Goal: Information Seeking & Learning: Learn about a topic

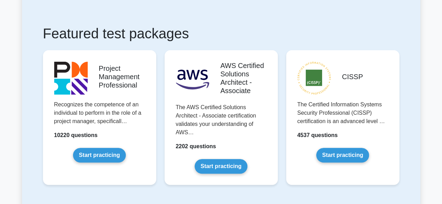
scroll to position [115, 0]
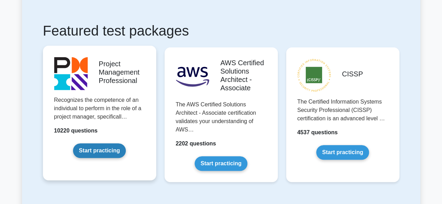
click at [110, 150] on link "Start practicing" at bounding box center [99, 151] width 53 height 15
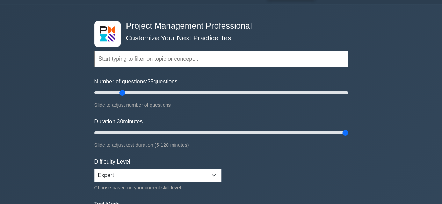
type input "120"
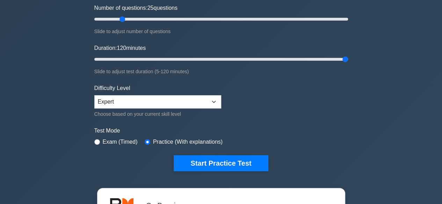
scroll to position [107, 0]
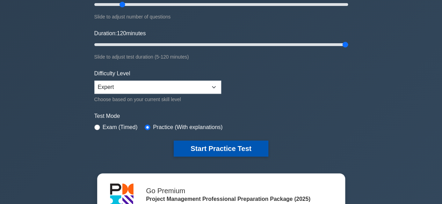
click at [234, 148] on button "Start Practice Test" at bounding box center [221, 149] width 94 height 16
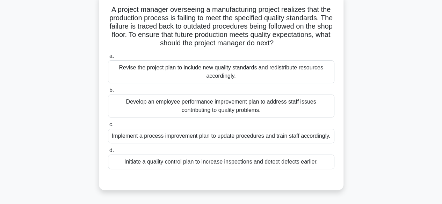
scroll to position [45, 0]
click at [203, 137] on div "Implement a process improvement plan to update procedures and train staff accor…" at bounding box center [221, 136] width 226 height 15
click at [108, 127] on input "c. Implement a process improvement plan to update procedures and train staff ac…" at bounding box center [108, 124] width 0 height 5
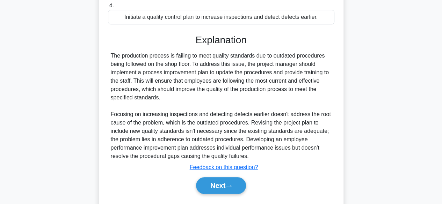
scroll to position [217, 0]
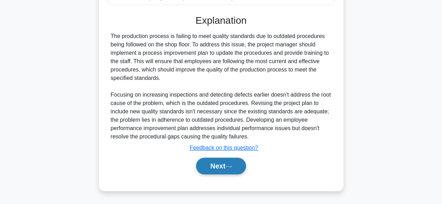
click at [217, 168] on button "Next" at bounding box center [221, 166] width 50 height 17
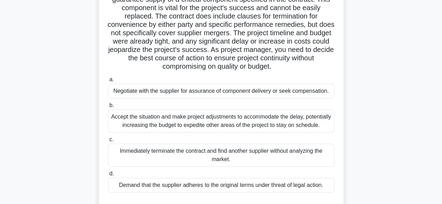
scroll to position [74, 0]
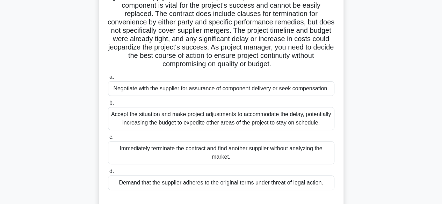
click at [273, 89] on div "Negotiate with the supplier for assurance of component delivery or seek compens…" at bounding box center [221, 88] width 226 height 15
click at [108, 80] on input "a. Negotiate with the supplier for assurance of component delivery or seek comp…" at bounding box center [108, 77] width 0 height 5
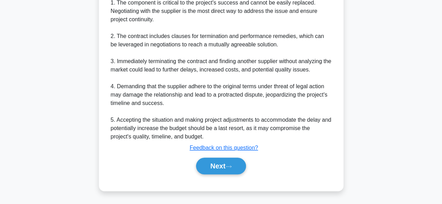
scroll to position [321, 0]
click at [225, 175] on button "Next" at bounding box center [221, 166] width 50 height 17
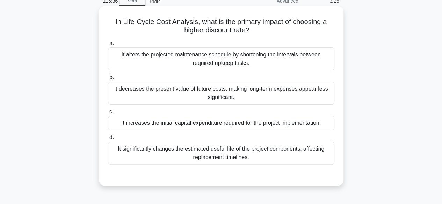
scroll to position [31, 0]
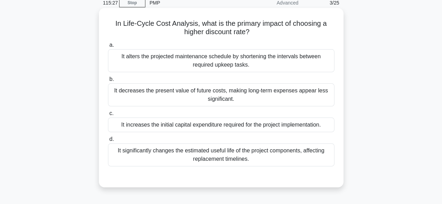
click at [268, 97] on div "It decreases the present value of future costs, making long-term expenses appea…" at bounding box center [221, 94] width 226 height 23
click at [108, 82] on input "b. It decreases the present value of future costs, making long-term expenses ap…" at bounding box center [108, 79] width 0 height 5
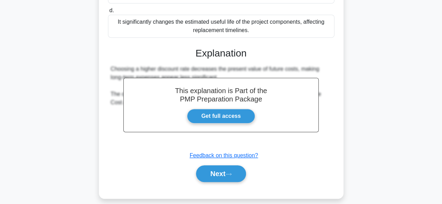
scroll to position [173, 0]
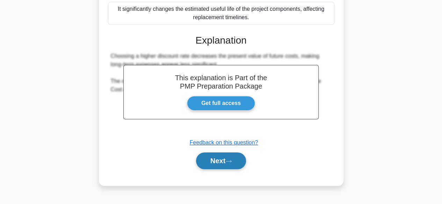
click at [230, 160] on icon at bounding box center [228, 162] width 6 height 4
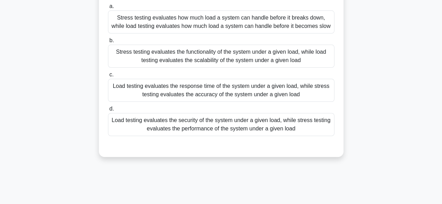
scroll to position [64, 0]
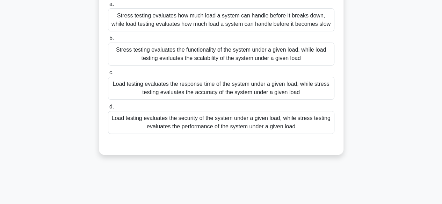
click at [239, 57] on div "Stress testing evaluates the functionality of the system under a given load, wh…" at bounding box center [221, 54] width 226 height 23
click at [108, 41] on input "b. Stress testing evaluates the functionality of the system under a given load,…" at bounding box center [108, 38] width 0 height 5
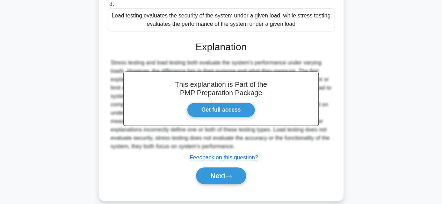
scroll to position [184, 0]
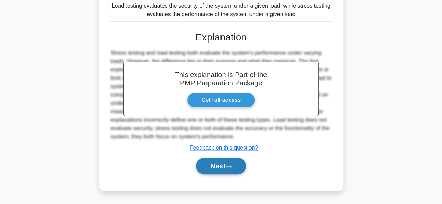
click at [230, 166] on icon at bounding box center [228, 167] width 6 height 4
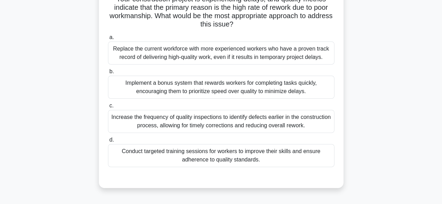
scroll to position [59, 0]
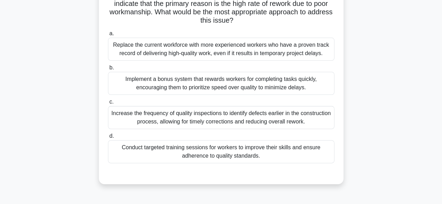
click at [288, 153] on div "Conduct targeted training sessions for workers to improve their skills and ensu…" at bounding box center [221, 151] width 226 height 23
click at [108, 139] on input "d. Conduct targeted training sessions for workers to improve their skills and e…" at bounding box center [108, 136] width 0 height 5
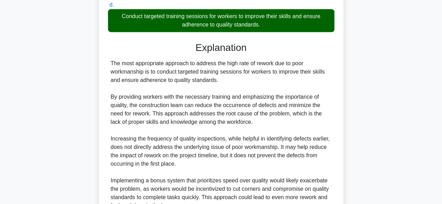
scroll to position [157, 0]
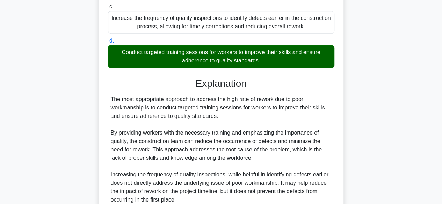
click at [418, 144] on div "Your construction project is experiencing delays, and quality metrics indicate …" at bounding box center [221, 119] width 398 height 471
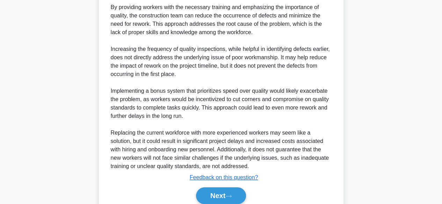
scroll to position [309, 0]
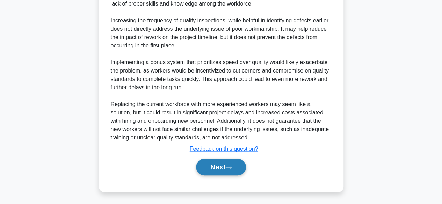
click at [226, 170] on button "Next" at bounding box center [221, 167] width 50 height 17
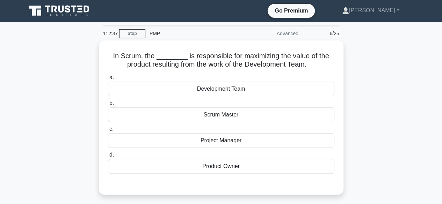
scroll to position [0, 0]
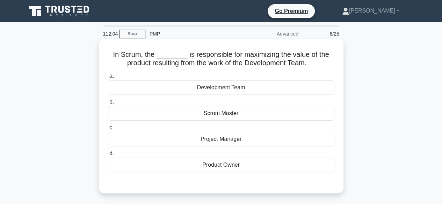
click at [259, 144] on div "Project Manager" at bounding box center [221, 139] width 226 height 15
click at [108, 130] on input "c. Project Manager" at bounding box center [108, 128] width 0 height 5
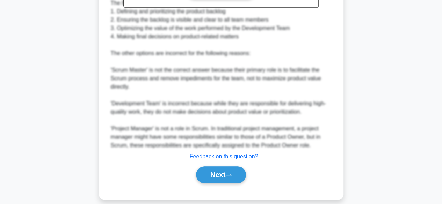
scroll to position [268, 0]
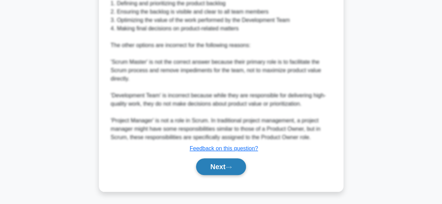
click at [229, 167] on icon at bounding box center [229, 167] width 6 height 2
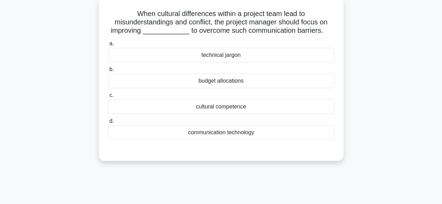
scroll to position [45, 0]
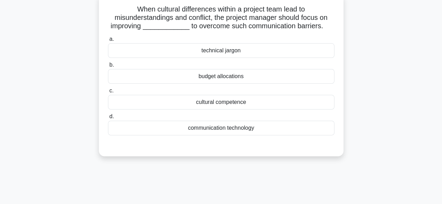
click at [259, 129] on div "communication technology" at bounding box center [221, 128] width 226 height 15
click at [108, 119] on input "d. communication technology" at bounding box center [108, 117] width 0 height 5
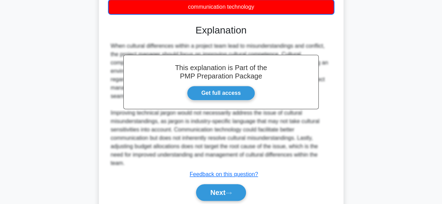
scroll to position [193, 0]
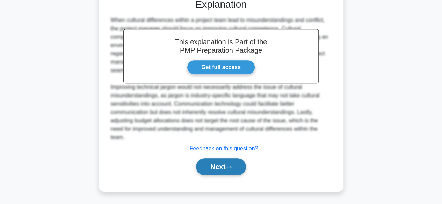
click at [226, 166] on button "Next" at bounding box center [221, 167] width 50 height 17
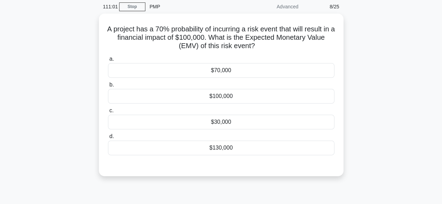
scroll to position [27, 0]
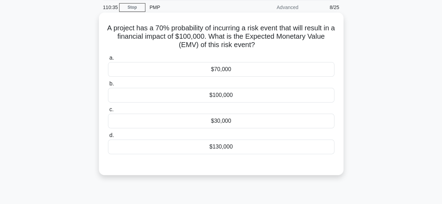
click at [264, 72] on div "$70,000" at bounding box center [221, 69] width 226 height 15
click at [108, 60] on input "a. $70,000" at bounding box center [108, 58] width 0 height 5
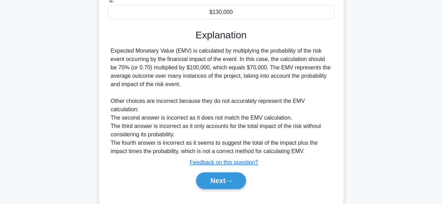
scroll to position [175, 0]
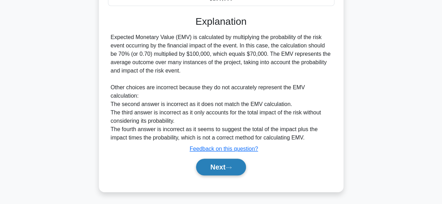
click at [222, 168] on button "Next" at bounding box center [221, 167] width 50 height 17
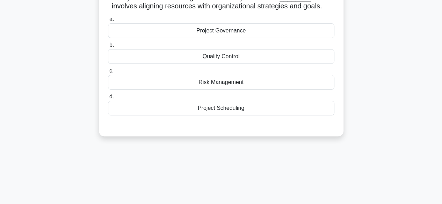
scroll to position [21, 0]
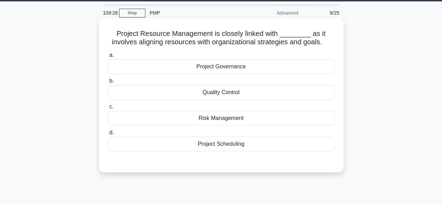
click at [250, 148] on div "Project Scheduling" at bounding box center [221, 144] width 226 height 15
click at [108, 135] on input "d. Project Scheduling" at bounding box center [108, 133] width 0 height 5
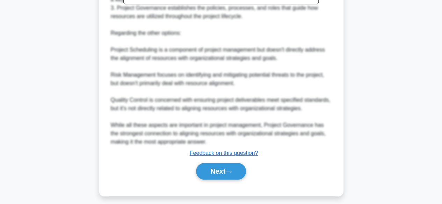
scroll to position [268, 0]
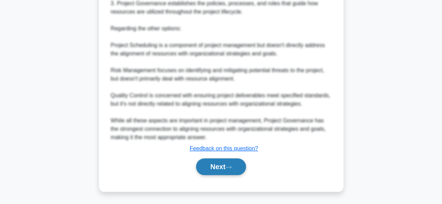
click at [231, 167] on icon at bounding box center [229, 167] width 6 height 2
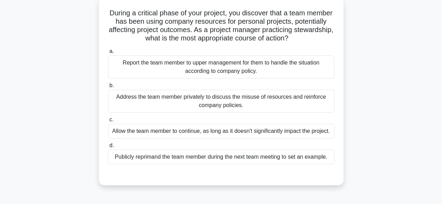
scroll to position [43, 0]
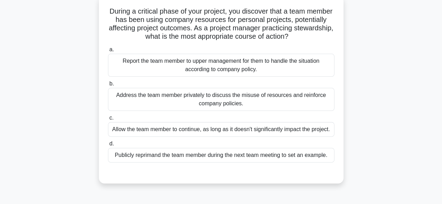
click at [268, 100] on div "Address the team member privately to discuss the misuse of resources and reinfo…" at bounding box center [221, 99] width 226 height 23
click at [108, 86] on input "b. Address the team member privately to discuss the misuse of resources and rei…" at bounding box center [108, 84] width 0 height 5
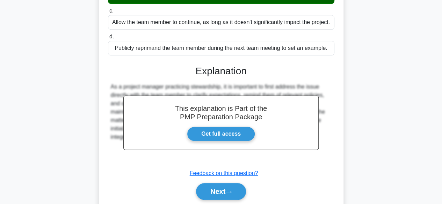
scroll to position [175, 0]
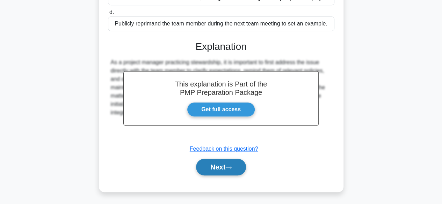
click at [229, 168] on icon at bounding box center [228, 168] width 6 height 4
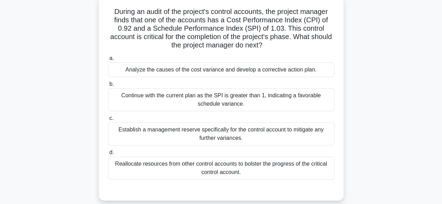
scroll to position [46, 0]
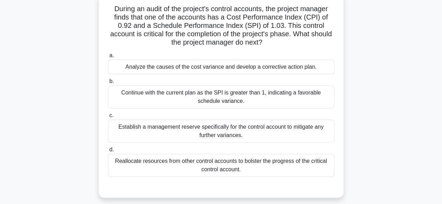
click at [260, 100] on div "Continue with the current plan as the SPI is greater than 1, indicating a favor…" at bounding box center [221, 97] width 226 height 23
click at [108, 84] on input "b. Continue with the current plan as the SPI is greater than 1, indicating a fa…" at bounding box center [108, 81] width 0 height 5
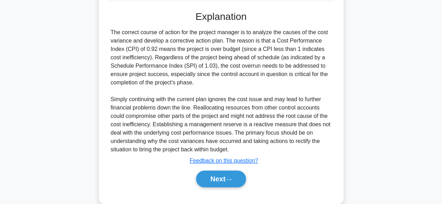
scroll to position [235, 0]
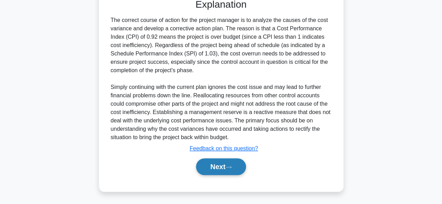
click at [218, 172] on button "Next" at bounding box center [221, 167] width 50 height 17
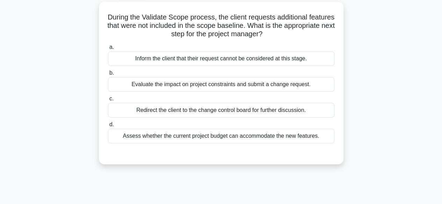
scroll to position [40, 0]
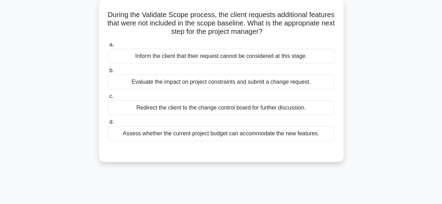
click at [247, 84] on div "Evaluate the impact on project constraints and submit a change request." at bounding box center [221, 82] width 226 height 15
click at [108, 73] on input "b. Evaluate the impact on project constraints and submit a change request." at bounding box center [108, 70] width 0 height 5
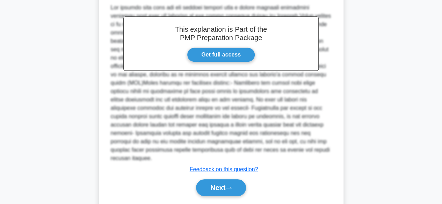
scroll to position [217, 0]
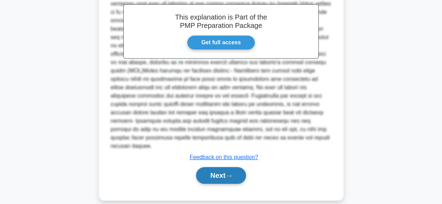
click at [229, 174] on icon at bounding box center [228, 176] width 6 height 4
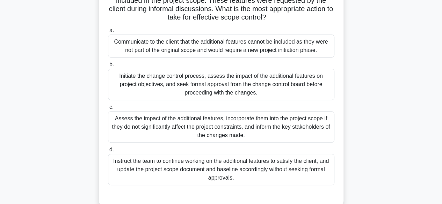
scroll to position [74, 0]
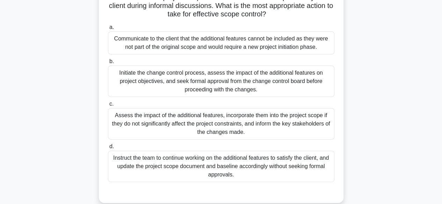
click at [251, 83] on div "Initiate the change control process, assess the impact of the additional featur…" at bounding box center [221, 81] width 226 height 31
click at [108, 64] on input "b. Initiate the change control process, assess the impact of the additional fea…" at bounding box center [108, 61] width 0 height 5
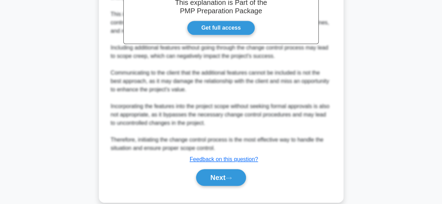
scroll to position [318, 0]
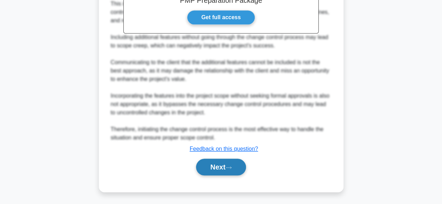
click at [231, 167] on icon at bounding box center [228, 168] width 6 height 4
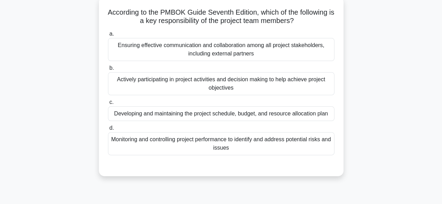
scroll to position [45, 0]
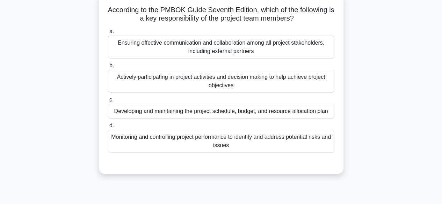
click at [247, 85] on div "Actively participating in project activities and decision making to help achiev…" at bounding box center [221, 81] width 226 height 23
click at [108, 68] on input "b. Actively participating in project activities and decision making to help ach…" at bounding box center [108, 66] width 0 height 5
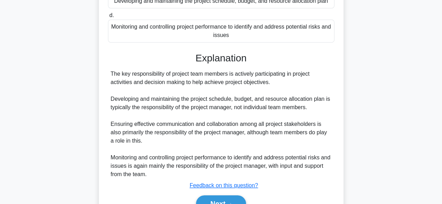
scroll to position [192, 0]
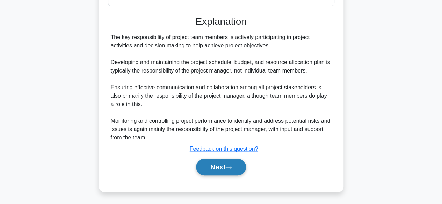
click at [228, 169] on icon at bounding box center [228, 168] width 6 height 4
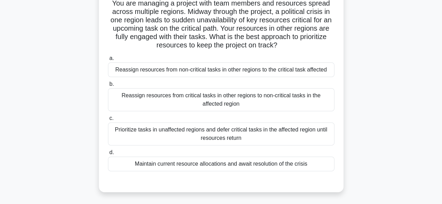
scroll to position [53, 0]
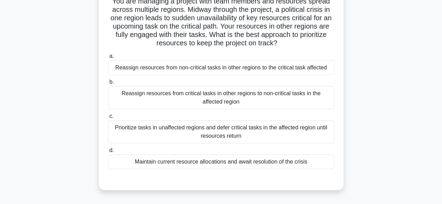
click at [266, 70] on div "Reassign resources from non-critical tasks in other regions to the critical tas…" at bounding box center [221, 67] width 226 height 15
click at [108, 59] on input "a. Reassign resources from non-critical tasks in other regions to the critical …" at bounding box center [108, 56] width 0 height 5
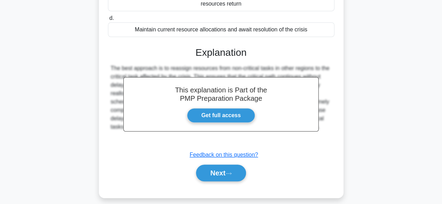
scroll to position [192, 0]
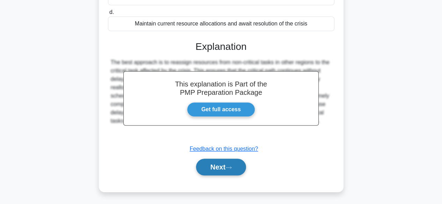
click at [222, 168] on button "Next" at bounding box center [221, 167] width 50 height 17
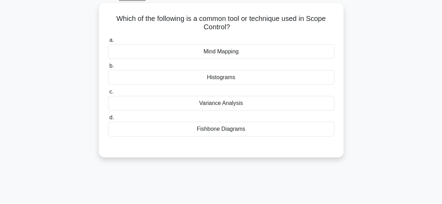
scroll to position [38, 0]
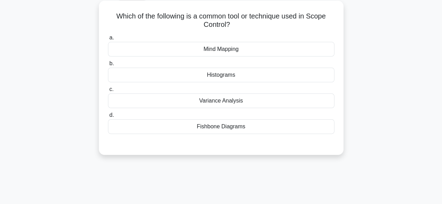
click at [247, 105] on div "Variance Analysis" at bounding box center [221, 101] width 226 height 15
click at [108, 92] on input "c. Variance Analysis" at bounding box center [108, 89] width 0 height 5
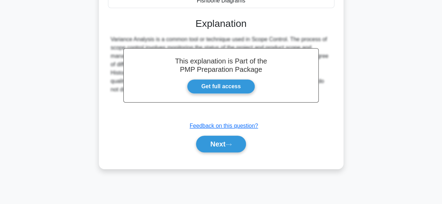
scroll to position [173, 0]
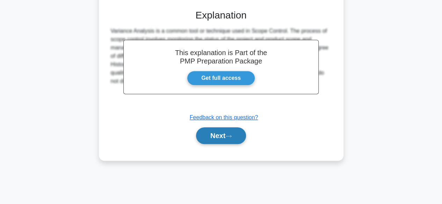
click at [224, 135] on button "Next" at bounding box center [221, 136] width 50 height 17
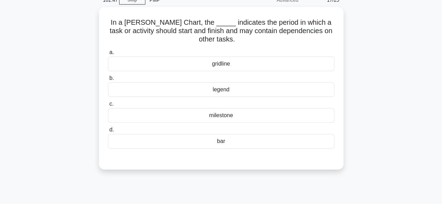
scroll to position [34, 0]
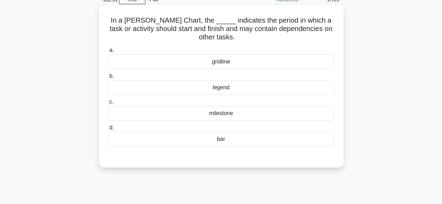
click at [227, 144] on div "bar" at bounding box center [221, 139] width 226 height 15
click at [108, 130] on input "d. bar" at bounding box center [108, 128] width 0 height 5
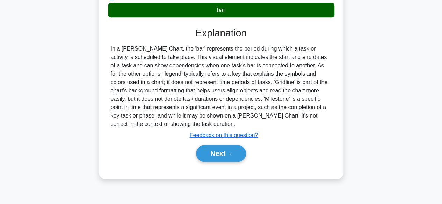
scroll to position [173, 0]
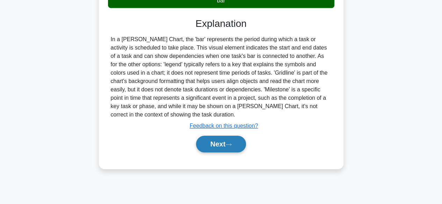
click at [219, 146] on button "Next" at bounding box center [221, 144] width 50 height 17
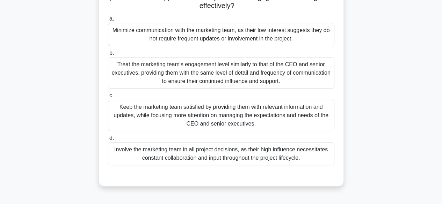
scroll to position [110, 0]
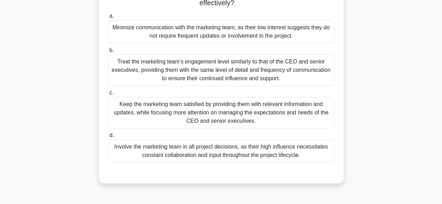
click at [275, 116] on div "Keep the marketing team satisfied by providing them with relevant information a…" at bounding box center [221, 112] width 226 height 31
click at [108, 95] on input "c. Keep the marketing team satisfied by providing them with relevant informatio…" at bounding box center [108, 93] width 0 height 5
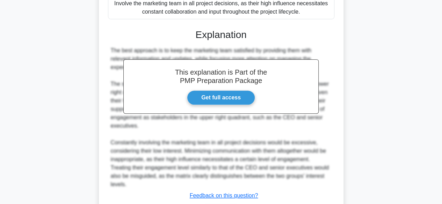
scroll to position [292, 0]
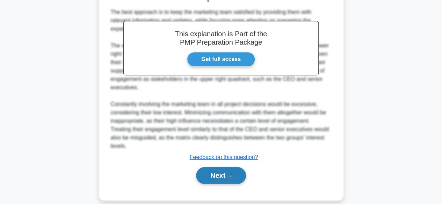
click at [226, 168] on button "Next" at bounding box center [221, 175] width 50 height 17
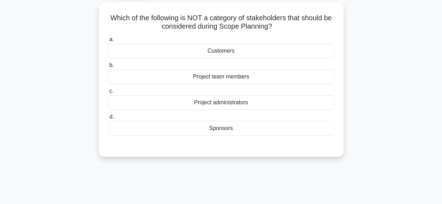
scroll to position [39, 0]
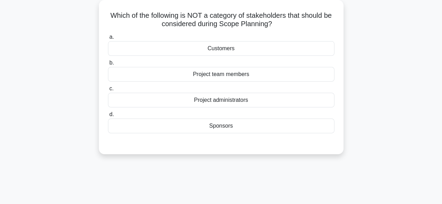
click at [252, 50] on div "Customers" at bounding box center [221, 48] width 226 height 15
click at [108, 39] on input "a. Customers" at bounding box center [108, 37] width 0 height 5
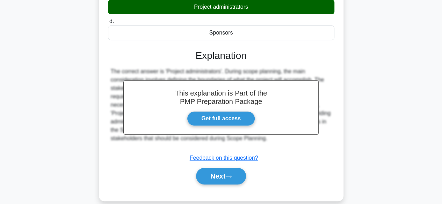
scroll to position [173, 0]
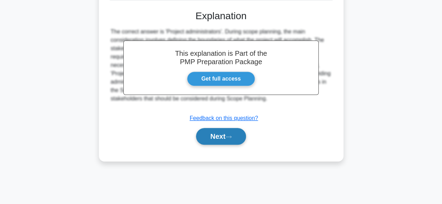
click at [227, 140] on button "Next" at bounding box center [221, 136] width 50 height 17
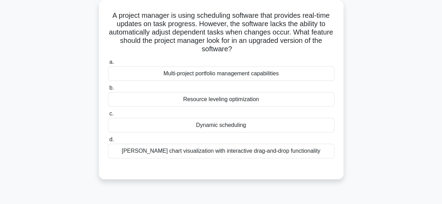
scroll to position [42, 0]
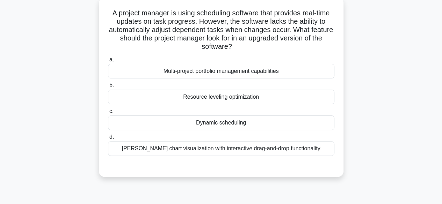
click at [248, 123] on div "Dynamic scheduling" at bounding box center [221, 123] width 226 height 15
click at [108, 114] on input "c. Dynamic scheduling" at bounding box center [108, 111] width 0 height 5
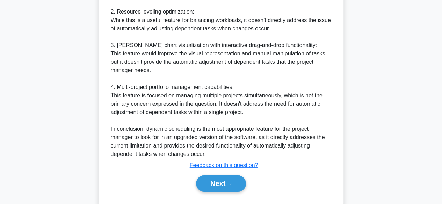
scroll to position [343, 0]
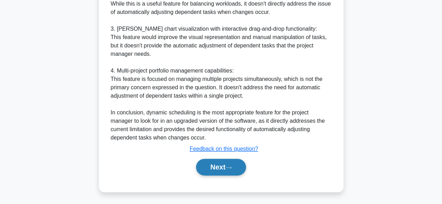
click at [222, 167] on button "Next" at bounding box center [221, 167] width 50 height 17
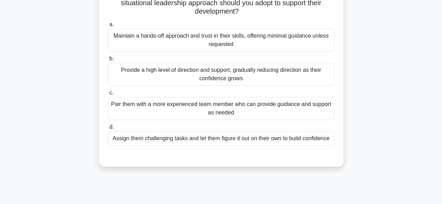
scroll to position [71, 0]
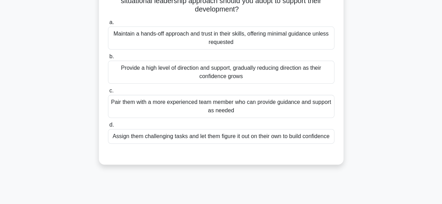
click at [235, 74] on div "Provide a high level of direction and support, gradually reducing direction as …" at bounding box center [221, 72] width 226 height 23
click at [108, 59] on input "b. Provide a high level of direction and support, gradually reducing direction …" at bounding box center [108, 57] width 0 height 5
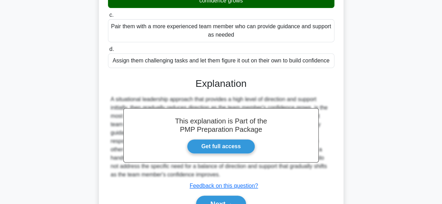
scroll to position [183, 0]
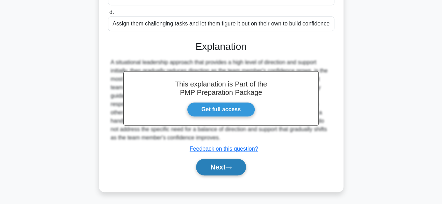
click at [226, 166] on button "Next" at bounding box center [221, 167] width 50 height 17
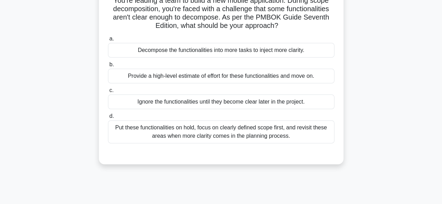
scroll to position [56, 0]
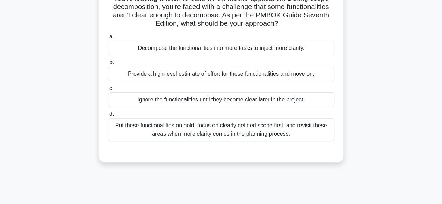
click at [293, 52] on div "Decompose the functionalities into more tasks to inject more clarity." at bounding box center [221, 48] width 226 height 15
click at [108, 39] on input "a. Decompose the functionalities into more tasks to inject more clarity." at bounding box center [108, 37] width 0 height 5
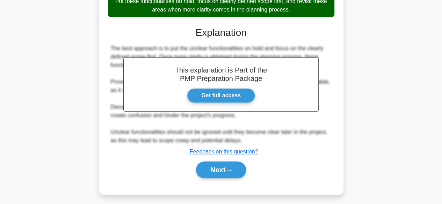
scroll to position [184, 0]
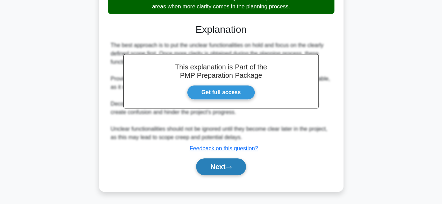
click at [223, 167] on button "Next" at bounding box center [221, 167] width 50 height 17
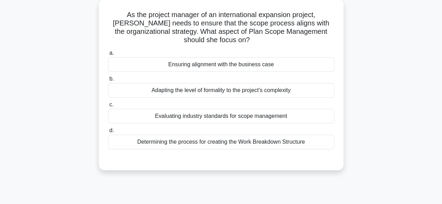
scroll to position [42, 0]
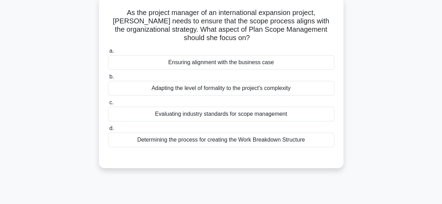
click at [257, 117] on div "Evaluating industry standards for scope management" at bounding box center [221, 114] width 226 height 15
click at [108, 105] on input "c. Evaluating industry standards for scope management" at bounding box center [108, 103] width 0 height 5
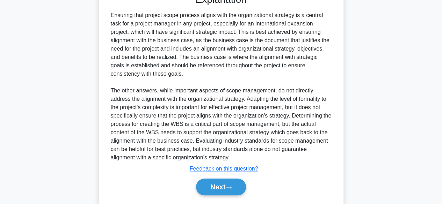
scroll to position [226, 0]
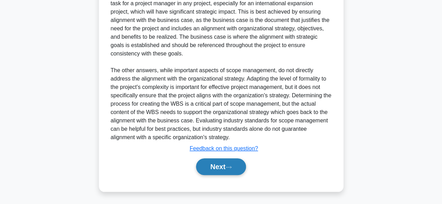
click at [222, 167] on button "Next" at bounding box center [221, 167] width 50 height 17
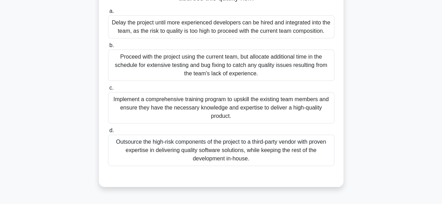
scroll to position [84, 0]
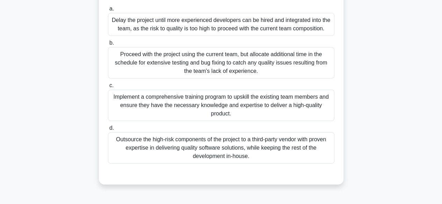
click at [294, 150] on div "Outsource the high-risk components of the project to a third-party vendor with …" at bounding box center [221, 147] width 226 height 31
click at [108, 131] on input "d. Outsource the high-risk components of the project to a third-party vendor wi…" at bounding box center [108, 128] width 0 height 5
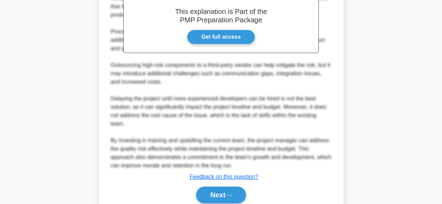
scroll to position [310, 0]
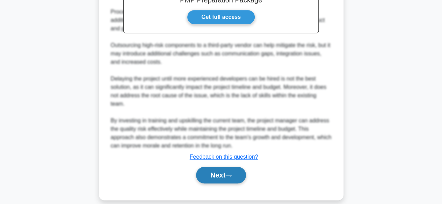
click at [230, 167] on button "Next" at bounding box center [221, 175] width 50 height 17
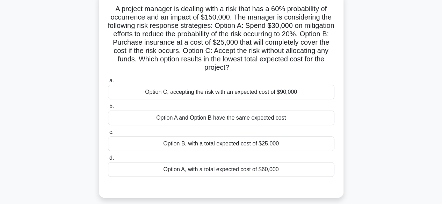
scroll to position [48, 0]
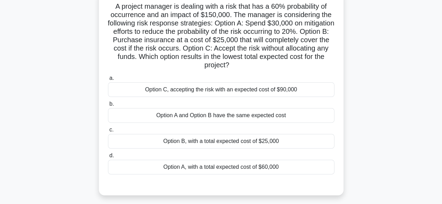
click at [296, 143] on div "Option B, with a total expected cost of $25,000" at bounding box center [221, 141] width 226 height 15
click at [108, 132] on input "c. Option B, with a total expected cost of $25,000" at bounding box center [108, 130] width 0 height 5
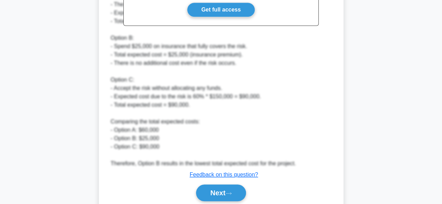
scroll to position [318, 0]
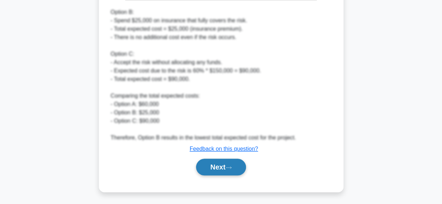
click at [232, 167] on icon at bounding box center [228, 168] width 6 height 4
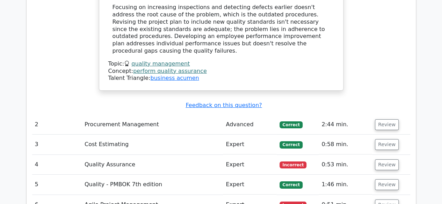
scroll to position [1164, 0]
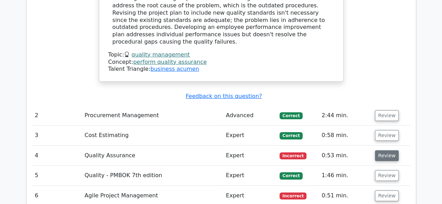
click at [390, 151] on button "Review" at bounding box center [387, 156] width 24 height 11
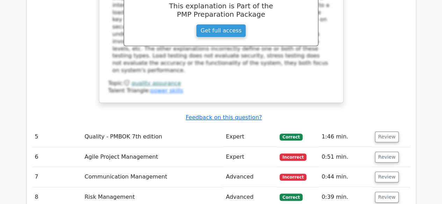
scroll to position [1532, 0]
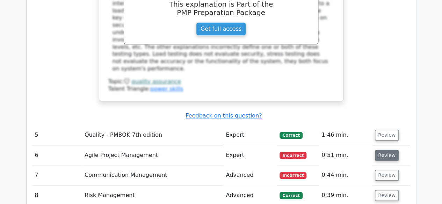
click at [387, 150] on button "Review" at bounding box center [387, 155] width 24 height 11
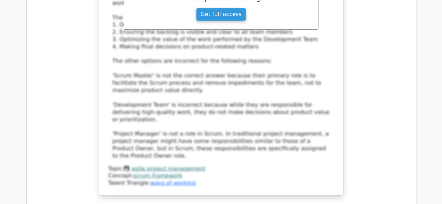
scroll to position [1887, 0]
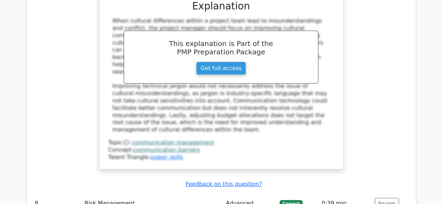
scroll to position [2276, 0]
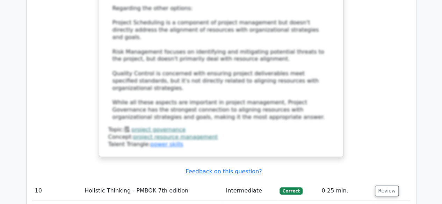
scroll to position [2752, 0]
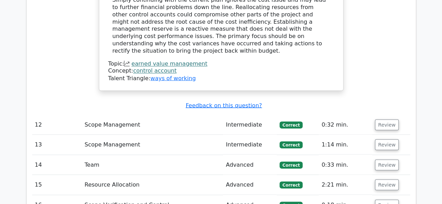
scroll to position [3241, 0]
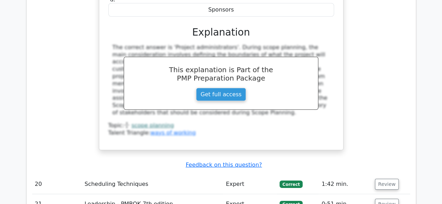
scroll to position [3623, 0]
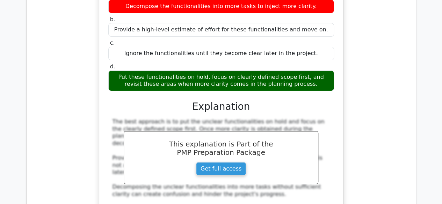
scroll to position [3915, 0]
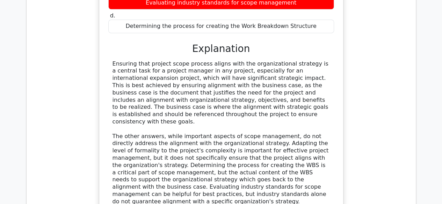
scroll to position [4323, 0]
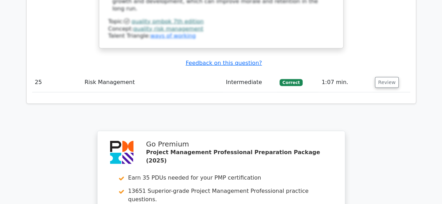
scroll to position [4997, 0]
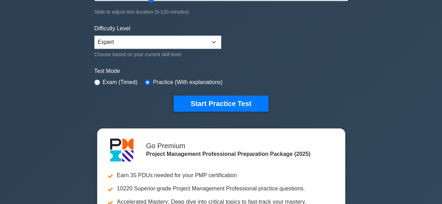
scroll to position [150, 0]
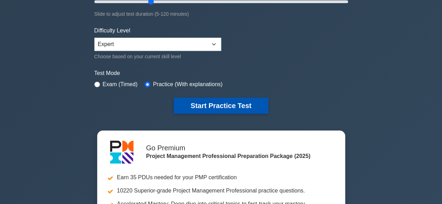
click at [233, 109] on button "Start Practice Test" at bounding box center [221, 106] width 94 height 16
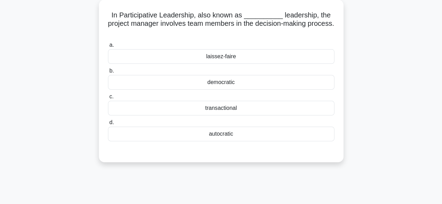
scroll to position [45, 0]
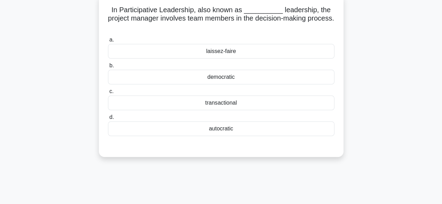
click at [259, 128] on div "autocratic" at bounding box center [221, 129] width 226 height 15
click at [108, 120] on input "d. autocratic" at bounding box center [108, 117] width 0 height 5
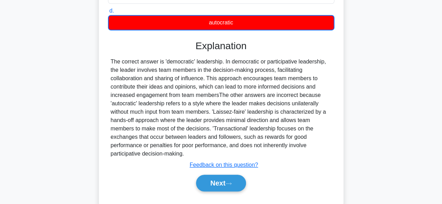
scroll to position [173, 0]
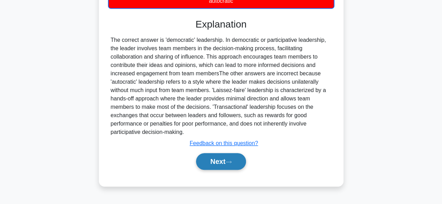
click at [225, 159] on button "Next" at bounding box center [221, 161] width 50 height 17
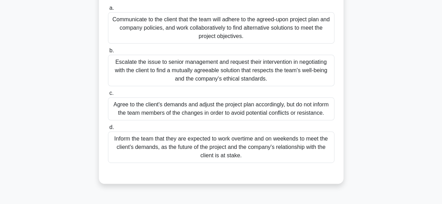
scroll to position [106, 0]
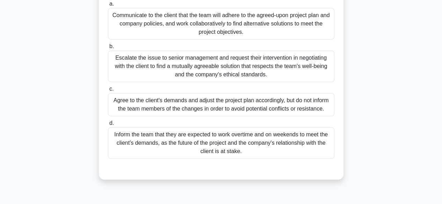
click at [235, 65] on div "Escalate the issue to senior management and request their intervention in negot…" at bounding box center [221, 66] width 226 height 31
click at [108, 49] on input "b. Escalate the issue to senior management and request their intervention in ne…" at bounding box center [108, 46] width 0 height 5
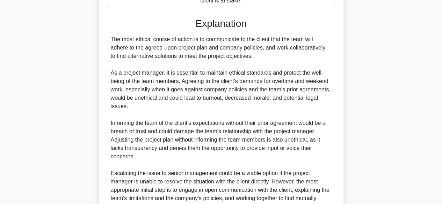
scroll to position [327, 0]
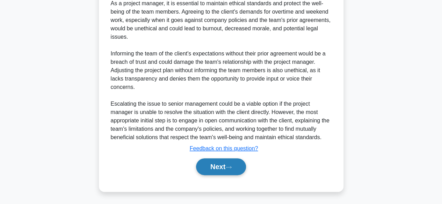
click at [221, 170] on button "Next" at bounding box center [221, 167] width 50 height 17
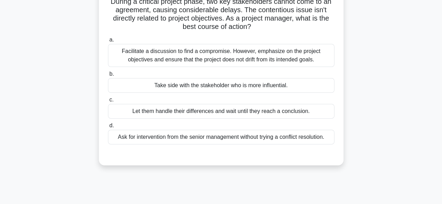
scroll to position [55, 0]
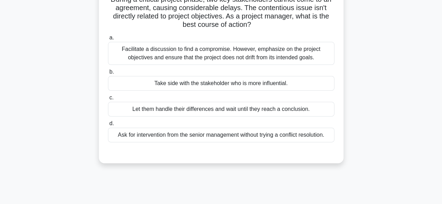
click at [255, 55] on div "Facilitate a discussion to find a compromise. However, emphasize on the project…" at bounding box center [221, 53] width 226 height 23
click at [108, 40] on input "a. Facilitate a discussion to find a compromise. However, emphasize on the proj…" at bounding box center [108, 38] width 0 height 5
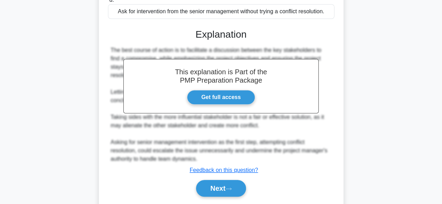
scroll to position [200, 0]
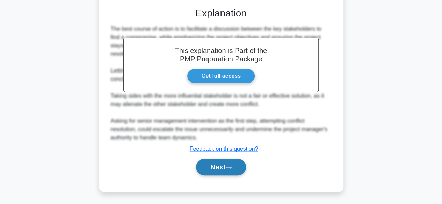
click at [225, 170] on button "Next" at bounding box center [221, 167] width 50 height 17
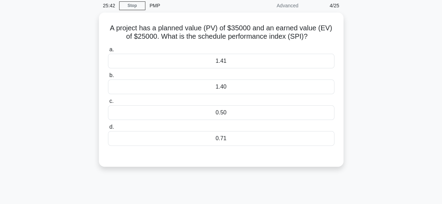
scroll to position [29, 0]
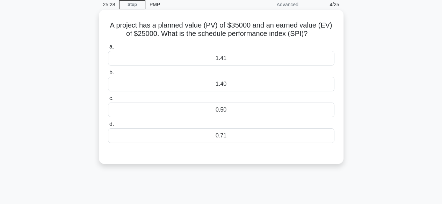
click at [264, 86] on div "1.40" at bounding box center [221, 84] width 226 height 15
click at [108, 75] on input "b. 1.40" at bounding box center [108, 73] width 0 height 5
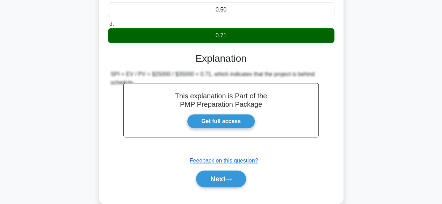
scroll to position [173, 0]
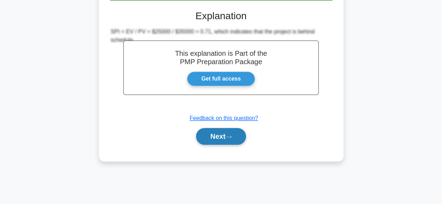
click at [229, 130] on button "Next" at bounding box center [221, 136] width 50 height 17
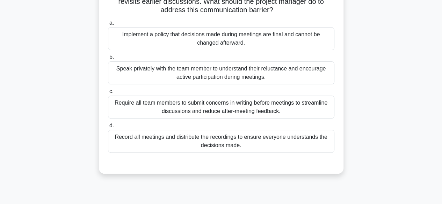
scroll to position [80, 0]
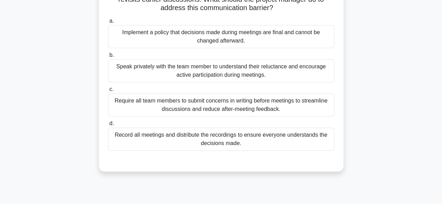
click at [266, 72] on div "Speak privately with the team member to understand their reluctance and encoura…" at bounding box center [221, 70] width 226 height 23
click at [108, 58] on input "b. Speak privately with the team member to understand their reluctance and enco…" at bounding box center [108, 55] width 0 height 5
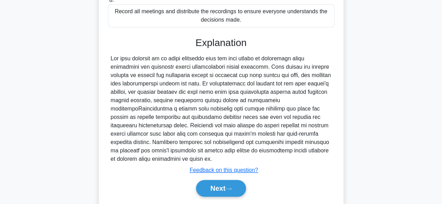
scroll to position [225, 0]
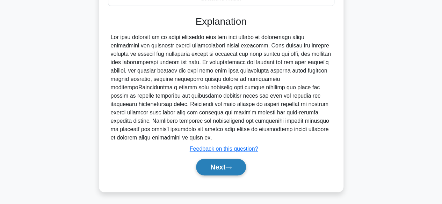
click at [223, 166] on button "Next" at bounding box center [221, 167] width 50 height 17
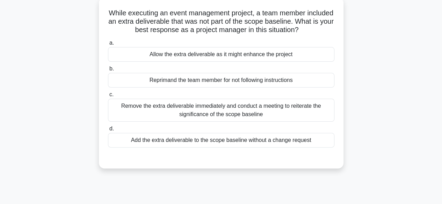
scroll to position [44, 0]
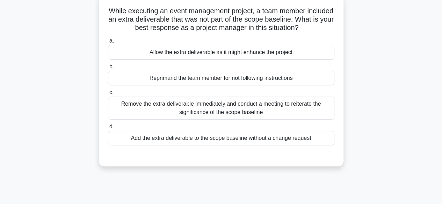
click at [248, 113] on div "Remove the extra deliverable immediately and conduct a meeting to reiterate the…" at bounding box center [221, 108] width 226 height 23
click at [108, 95] on input "c. Remove the extra deliverable immediately and conduct a meeting to reiterate …" at bounding box center [108, 92] width 0 height 5
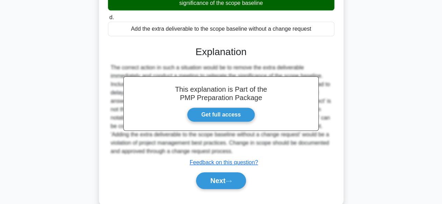
scroll to position [173, 0]
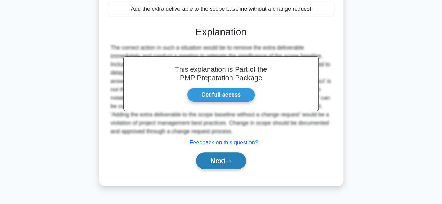
click at [232, 162] on icon at bounding box center [228, 162] width 6 height 4
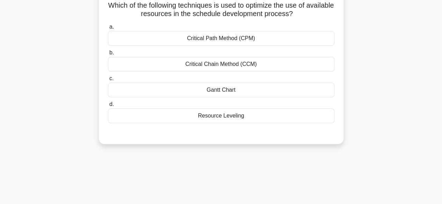
scroll to position [52, 0]
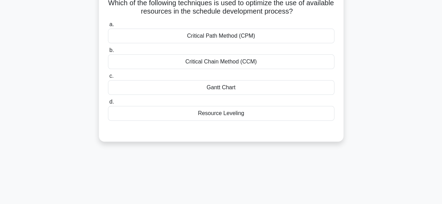
click at [259, 116] on div "Resource Leveling" at bounding box center [221, 113] width 226 height 15
click at [108, 104] on input "d. Resource Leveling" at bounding box center [108, 102] width 0 height 5
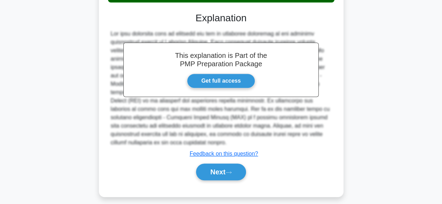
scroll to position [175, 0]
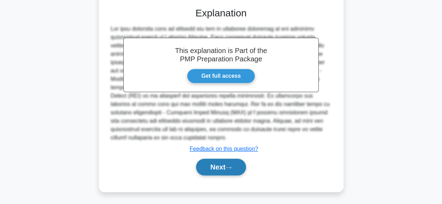
click at [230, 168] on icon at bounding box center [228, 168] width 6 height 4
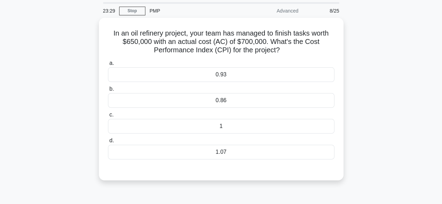
scroll to position [23, 0]
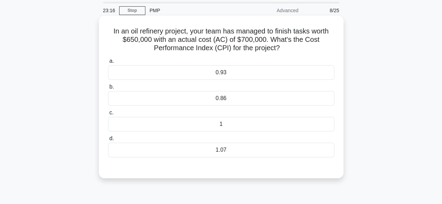
click at [282, 96] on div "0.86" at bounding box center [221, 98] width 226 height 15
click at [108, 89] on input "b. 0.86" at bounding box center [108, 87] width 0 height 5
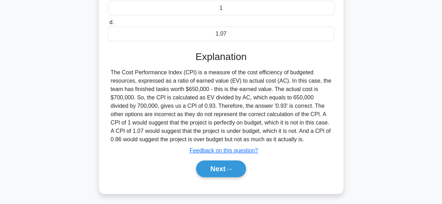
scroll to position [173, 0]
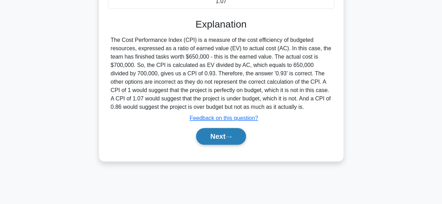
click at [228, 140] on button "Next" at bounding box center [221, 136] width 50 height 17
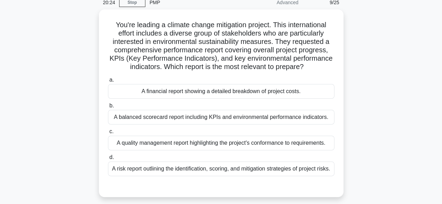
scroll to position [32, 0]
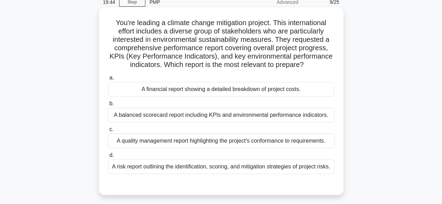
click at [234, 118] on div "A balanced scorecard report including KPIs and environmental performance indica…" at bounding box center [221, 115] width 226 height 15
click at [108, 106] on input "b. A balanced scorecard report including KPIs and environmental performance ind…" at bounding box center [108, 104] width 0 height 5
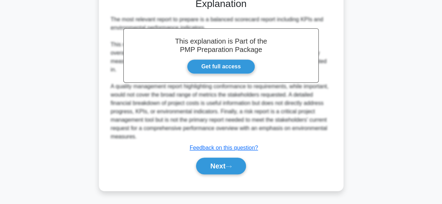
scroll to position [225, 0]
click at [223, 170] on button "Next" at bounding box center [221, 166] width 50 height 17
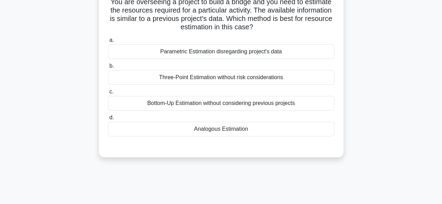
scroll to position [57, 0]
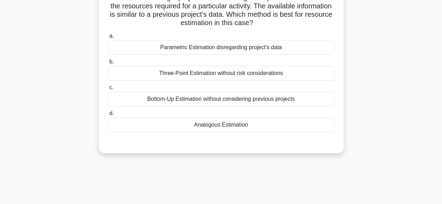
click at [258, 125] on div "Analogous Estimation" at bounding box center [221, 125] width 226 height 15
click at [108, 116] on input "d. Analogous Estimation" at bounding box center [108, 113] width 0 height 5
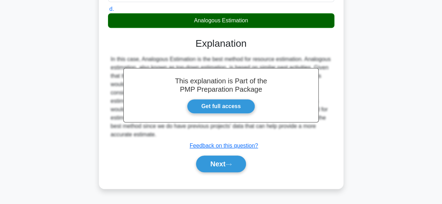
scroll to position [173, 0]
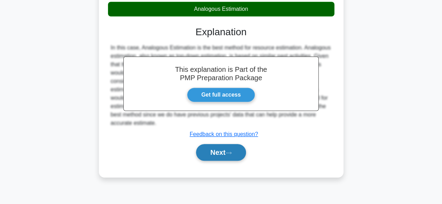
click at [224, 157] on button "Next" at bounding box center [221, 152] width 50 height 17
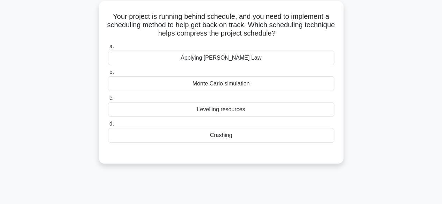
scroll to position [41, 0]
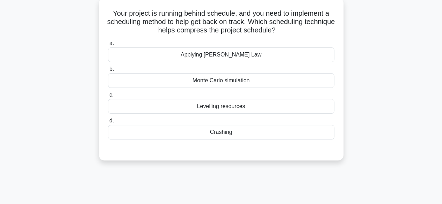
click at [244, 132] on div "Crashing" at bounding box center [221, 132] width 226 height 15
click at [108, 123] on input "d. Crashing" at bounding box center [108, 121] width 0 height 5
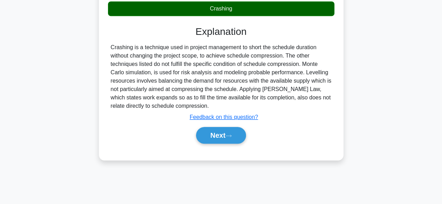
scroll to position [173, 0]
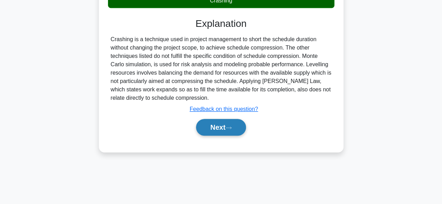
click at [232, 129] on icon at bounding box center [228, 128] width 6 height 4
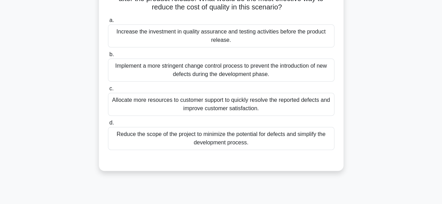
scroll to position [78, 0]
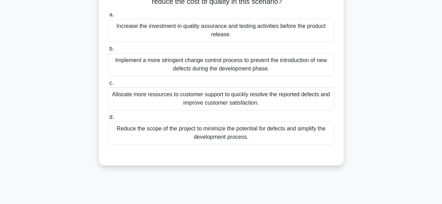
click at [234, 32] on div "Increase the investment in quality assurance and testing activities before the …" at bounding box center [221, 30] width 226 height 23
click at [108, 17] on input "a. Increase the investment in quality assurance and testing activities before t…" at bounding box center [108, 15] width 0 height 5
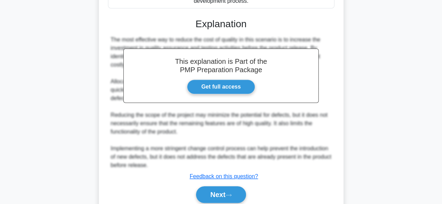
scroll to position [242, 0]
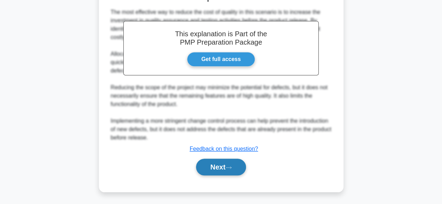
click at [232, 165] on button "Next" at bounding box center [221, 167] width 50 height 17
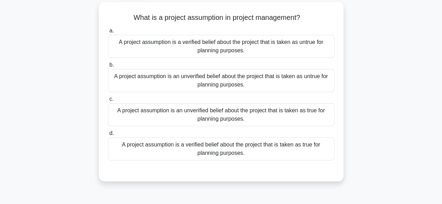
scroll to position [39, 0]
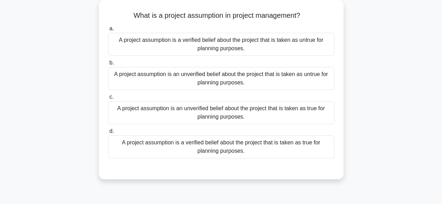
click at [292, 113] on div "A project assumption is an unverified belief about the project that is taken as…" at bounding box center [221, 112] width 226 height 23
click at [108, 100] on input "c. A project assumption is an unverified belief about the project that is taken…" at bounding box center [108, 97] width 0 height 5
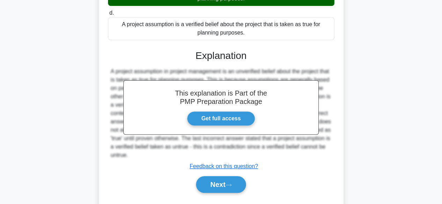
scroll to position [175, 0]
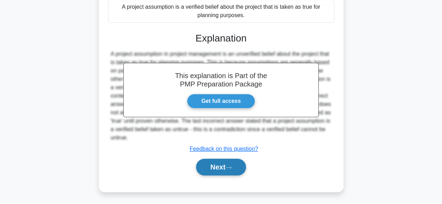
click at [221, 170] on button "Next" at bounding box center [221, 167] width 50 height 17
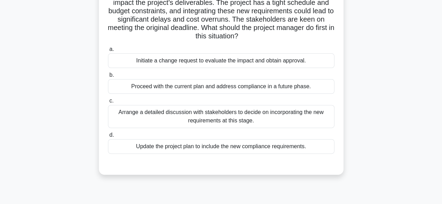
scroll to position [72, 0]
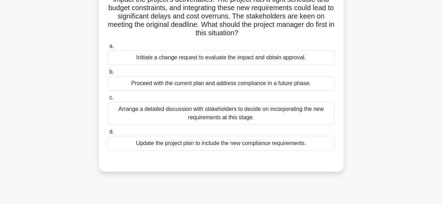
click at [222, 59] on div "Initiate a change request to evaluate the impact and obtain approval." at bounding box center [221, 57] width 226 height 15
click at [108, 49] on input "a. Initiate a change request to evaluate the impact and obtain approval." at bounding box center [108, 46] width 0 height 5
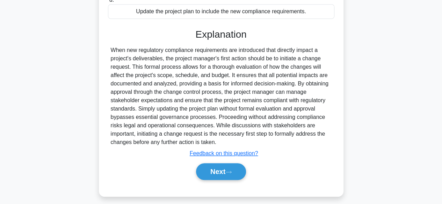
scroll to position [209, 0]
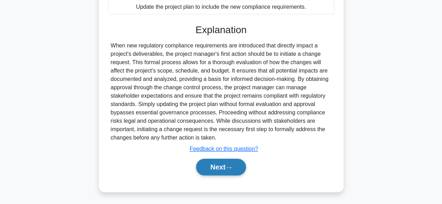
click at [226, 168] on button "Next" at bounding box center [221, 167] width 50 height 17
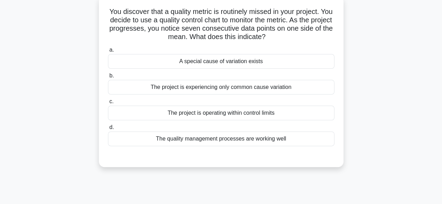
scroll to position [45, 0]
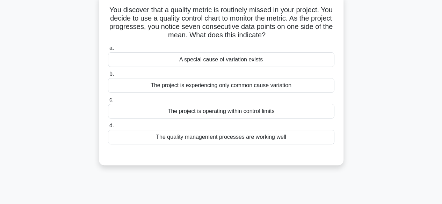
click at [266, 86] on div "The project is experiencing only common cause variation" at bounding box center [221, 85] width 226 height 15
click at [108, 77] on input "b. The project is experiencing only common cause variation" at bounding box center [108, 74] width 0 height 5
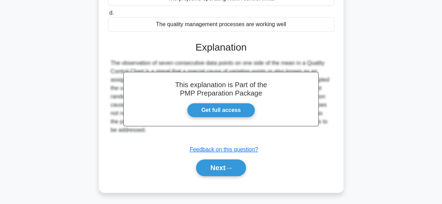
scroll to position [173, 0]
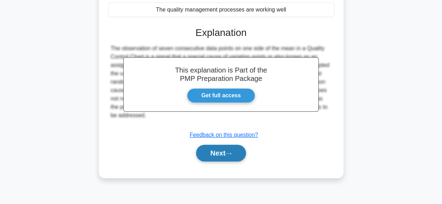
click at [228, 152] on icon at bounding box center [228, 154] width 6 height 4
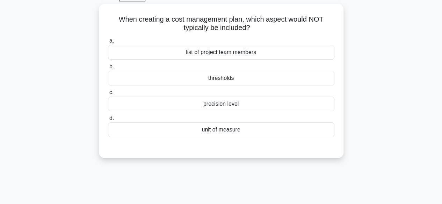
scroll to position [36, 0]
click at [277, 108] on div "precision level" at bounding box center [221, 103] width 226 height 15
click at [108, 95] on input "c. precision level" at bounding box center [108, 92] width 0 height 5
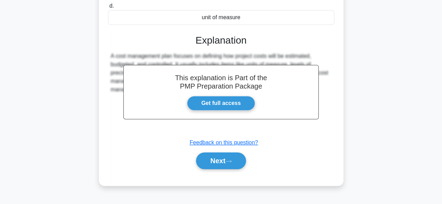
scroll to position [150, 0]
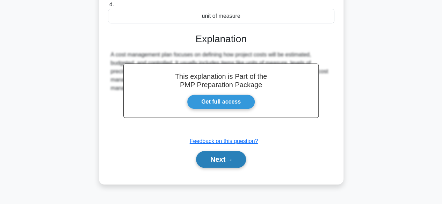
click at [225, 161] on button "Next" at bounding box center [221, 159] width 50 height 17
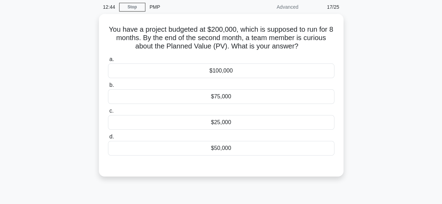
scroll to position [27, 0]
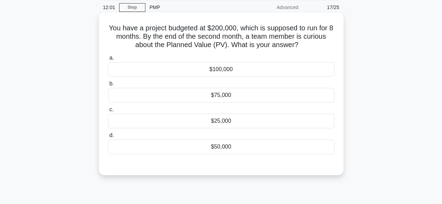
click at [288, 98] on div "$75,000" at bounding box center [221, 95] width 226 height 15
click at [108, 86] on input "b. $75,000" at bounding box center [108, 84] width 0 height 5
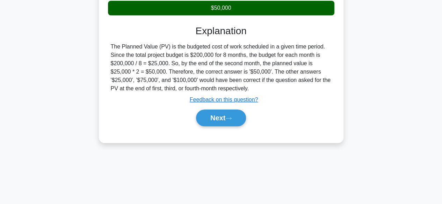
scroll to position [173, 0]
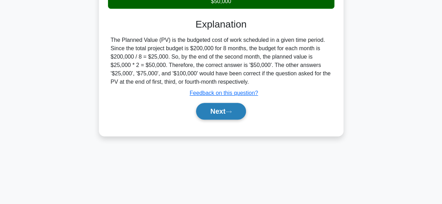
click at [222, 111] on button "Next" at bounding box center [221, 111] width 50 height 17
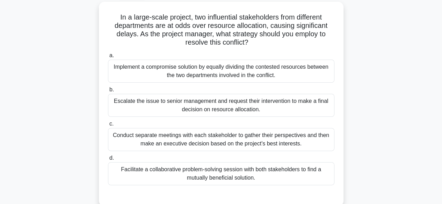
scroll to position [41, 0]
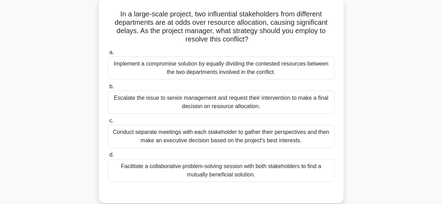
click at [247, 170] on div "Facilitate a collaborative problem-solving session with both stakeholders to fi…" at bounding box center [221, 170] width 226 height 23
click at [108, 158] on input "d. Facilitate a collaborative problem-solving session with both stakeholders to…" at bounding box center [108, 155] width 0 height 5
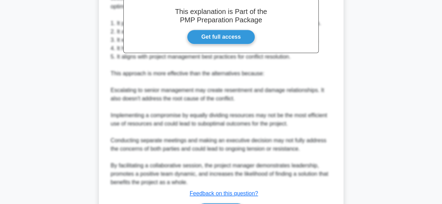
scroll to position [309, 0]
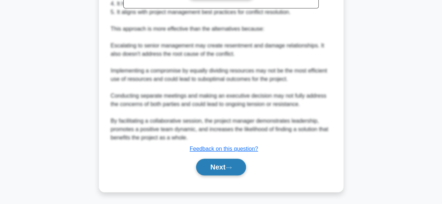
click at [223, 167] on button "Next" at bounding box center [221, 167] width 50 height 17
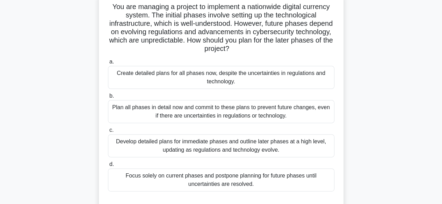
scroll to position [45, 0]
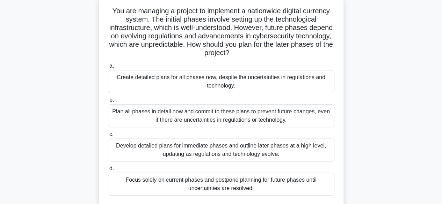
click at [375, 96] on div "You are managing a project to implement a nationwide digital currency system. T…" at bounding box center [221, 110] width 398 height 230
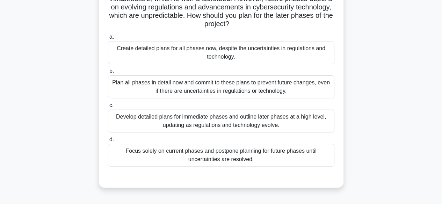
scroll to position [75, 0]
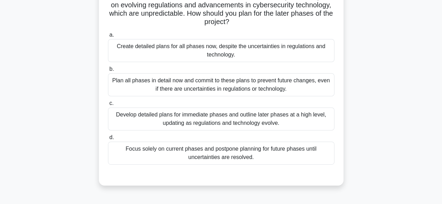
click at [243, 119] on div "Develop detailed plans for immediate phases and outline later phases at a high …" at bounding box center [221, 119] width 226 height 23
click at [108, 106] on input "c. Develop detailed plans for immediate phases and outline later phases at a hi…" at bounding box center [108, 103] width 0 height 5
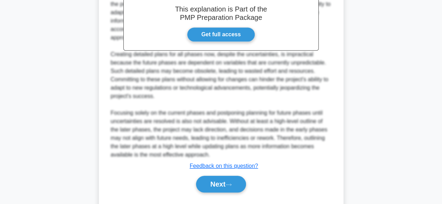
scroll to position [301, 0]
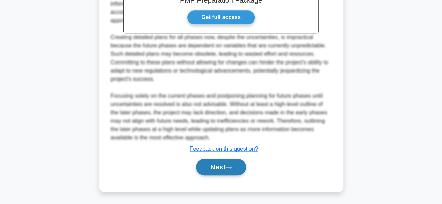
click at [225, 167] on button "Next" at bounding box center [221, 167] width 50 height 17
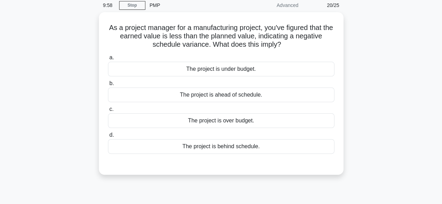
scroll to position [29, 0]
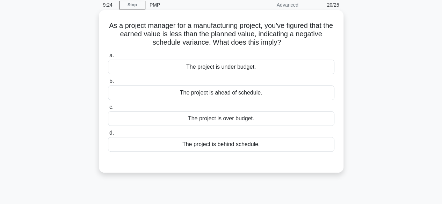
click at [264, 145] on div "The project is behind schedule." at bounding box center [221, 144] width 226 height 15
click at [108, 136] on input "d. The project is behind schedule." at bounding box center [108, 133] width 0 height 5
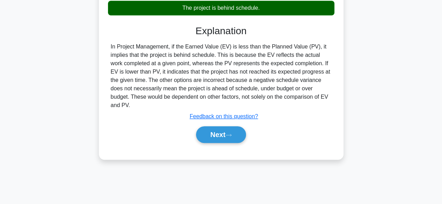
scroll to position [173, 0]
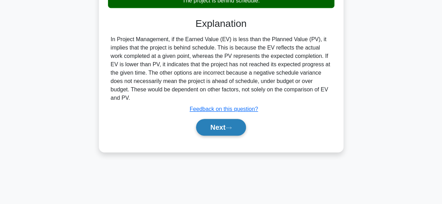
click at [223, 119] on button "Next" at bounding box center [221, 127] width 50 height 17
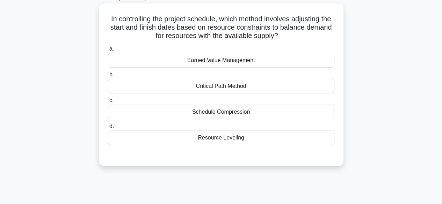
scroll to position [38, 0]
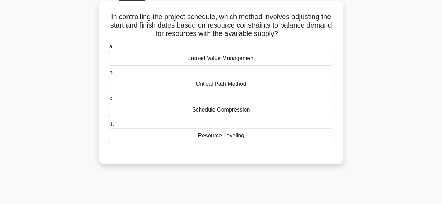
click at [276, 137] on div "Resource Leveling" at bounding box center [221, 136] width 226 height 15
click at [108, 127] on input "d. Resource Leveling" at bounding box center [108, 124] width 0 height 5
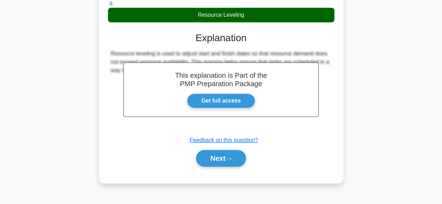
scroll to position [173, 0]
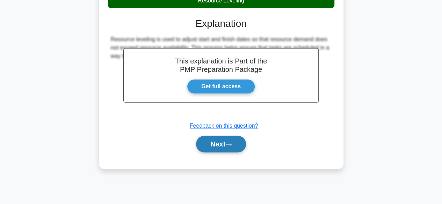
click at [232, 145] on icon at bounding box center [228, 145] width 6 height 4
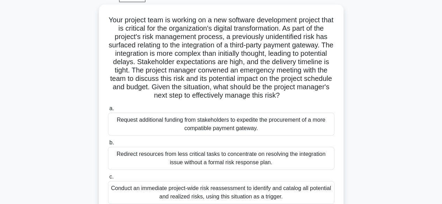
scroll to position [36, 0]
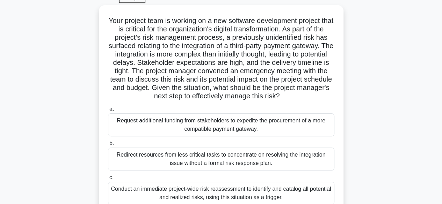
click at [359, 107] on div "Your project team is working on a new software development project that is crit…" at bounding box center [221, 136] width 398 height 263
click at [377, 164] on div "Your project team is working on a new software development project that is crit…" at bounding box center [221, 136] width 398 height 263
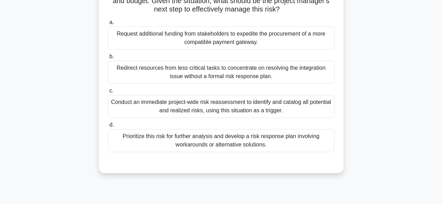
scroll to position [123, 0]
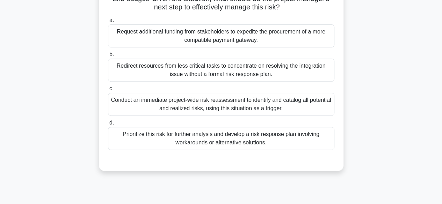
click at [303, 106] on div "Conduct an immediate project-wide risk reassessment to identify and catalog all…" at bounding box center [221, 104] width 226 height 23
click at [108, 91] on input "c. Conduct an immediate project-wide risk reassessment to identify and catalog …" at bounding box center [108, 89] width 0 height 5
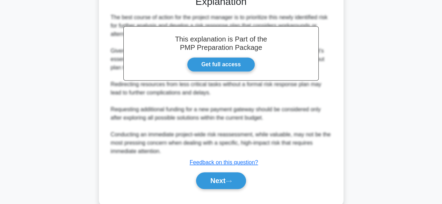
scroll to position [302, 0]
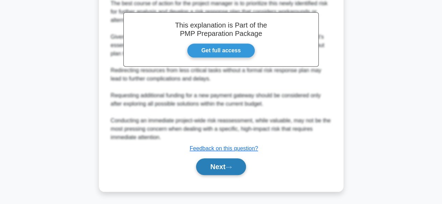
click at [231, 167] on icon at bounding box center [229, 167] width 6 height 2
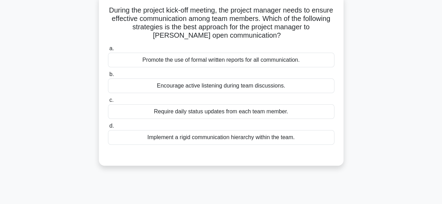
scroll to position [46, 0]
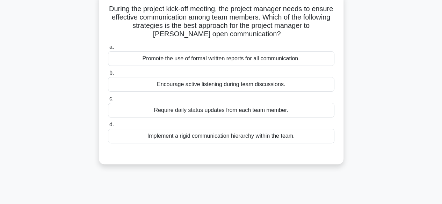
click at [272, 135] on div "Implement a rigid communication hierarchy within the team." at bounding box center [221, 136] width 226 height 15
click at [108, 127] on input "d. Implement a rigid communication hierarchy within the team." at bounding box center [108, 125] width 0 height 5
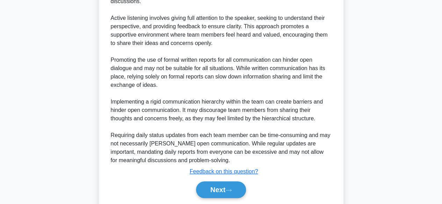
scroll to position [252, 0]
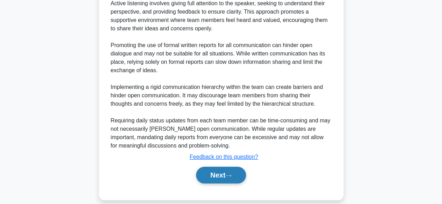
click at [226, 169] on button "Next" at bounding box center [221, 175] width 50 height 17
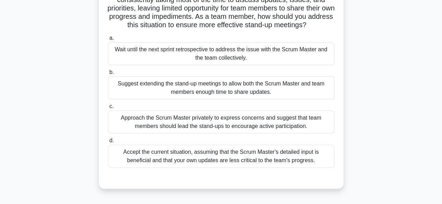
scroll to position [71, 0]
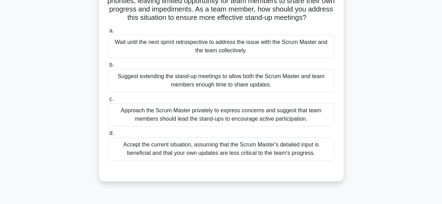
click at [281, 116] on div "Approach the Scrum Master privately to express concerns and suggest that team m…" at bounding box center [221, 114] width 226 height 23
click at [108, 102] on input "c. Approach the Scrum Master privately to express concerns and suggest that tea…" at bounding box center [108, 99] width 0 height 5
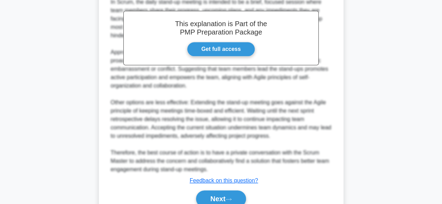
scroll to position [292, 0]
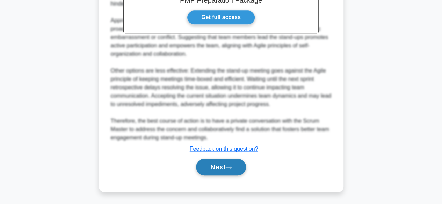
click at [232, 168] on icon at bounding box center [228, 168] width 6 height 4
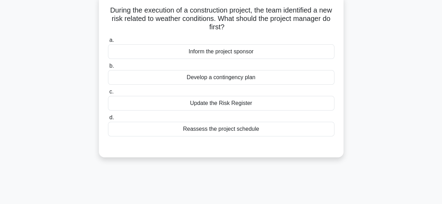
scroll to position [38, 0]
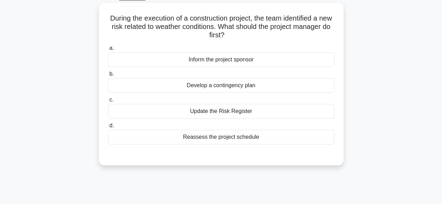
click at [237, 182] on div "4:53 Stop PMP Advanced 25/25 During the execution of a construction project, th…" at bounding box center [221, 161] width 398 height 349
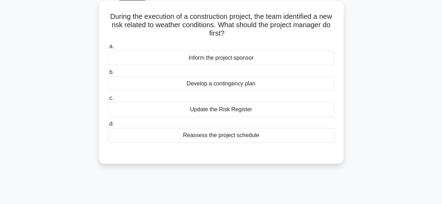
click at [279, 111] on div "Update the Risk Register" at bounding box center [221, 109] width 226 height 15
click at [108, 101] on input "c. Update the Risk Register" at bounding box center [108, 98] width 0 height 5
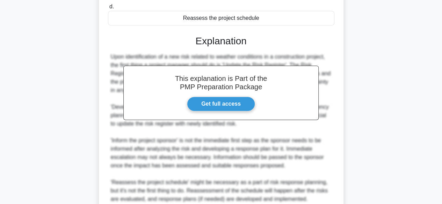
scroll to position [217, 0]
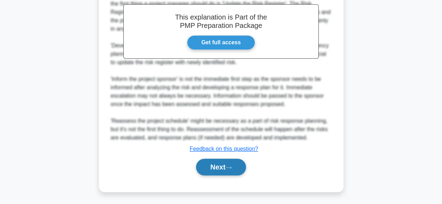
click at [228, 168] on icon at bounding box center [228, 168] width 6 height 4
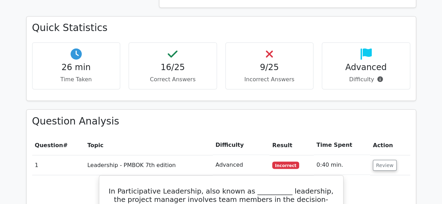
scroll to position [620, 0]
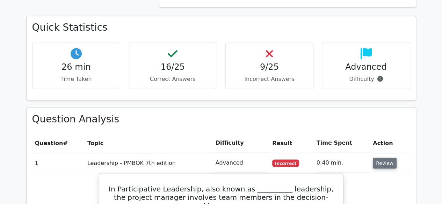
click at [384, 158] on button "Review" at bounding box center [385, 163] width 24 height 11
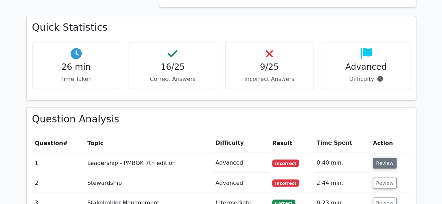
click at [383, 158] on button "Review" at bounding box center [385, 163] width 24 height 11
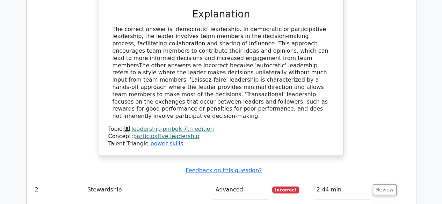
scroll to position [937, 0]
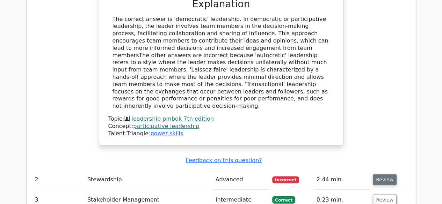
click at [382, 175] on button "Review" at bounding box center [385, 180] width 24 height 11
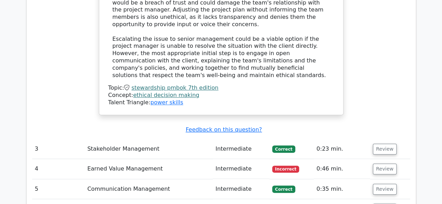
scroll to position [1467, 0]
click at [387, 164] on button "Review" at bounding box center [385, 169] width 24 height 11
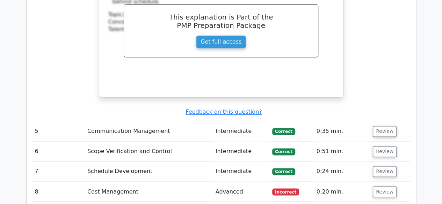
scroll to position [1816, 0]
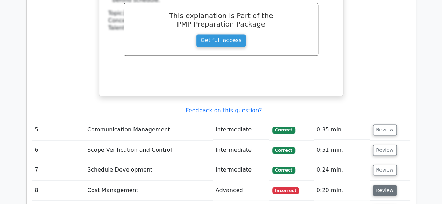
click at [387, 185] on button "Review" at bounding box center [385, 190] width 24 height 11
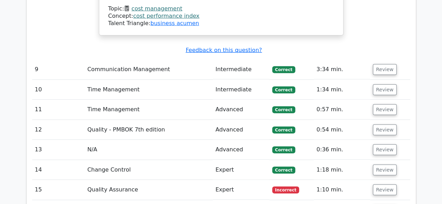
scroll to position [2259, 0]
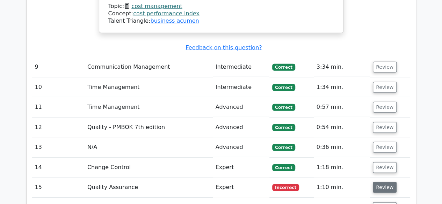
click at [382, 182] on button "Review" at bounding box center [385, 187] width 24 height 11
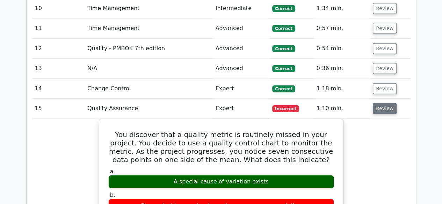
scroll to position [2340, 0]
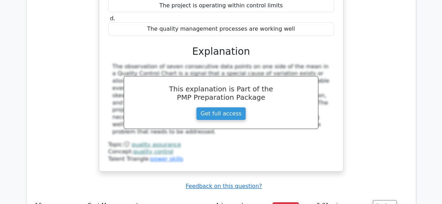
scroll to position [2571, 0]
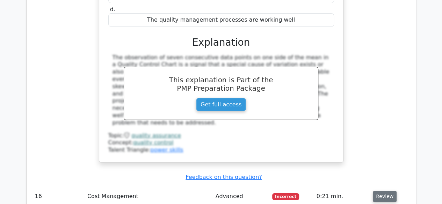
click at [384, 191] on button "Review" at bounding box center [385, 196] width 24 height 11
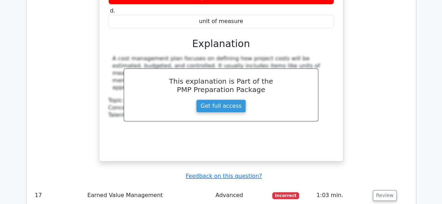
scroll to position [2874, 0]
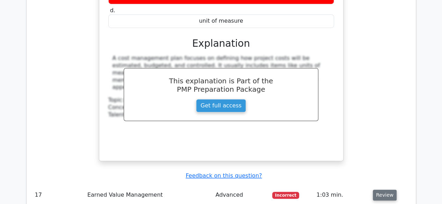
click at [383, 190] on button "Review" at bounding box center [385, 195] width 24 height 11
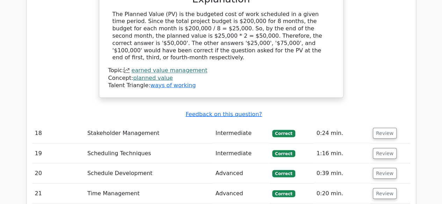
scroll to position [3236, 0]
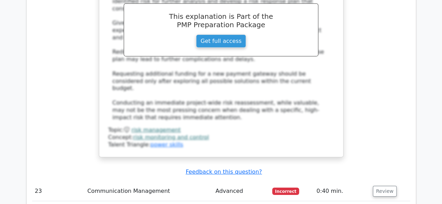
scroll to position [3733, 0]
click at [387, 186] on button "Review" at bounding box center [385, 191] width 24 height 11
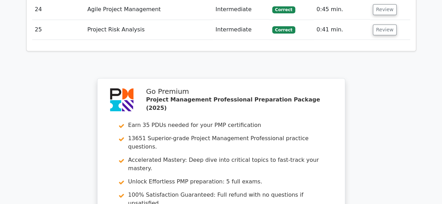
scroll to position [4355, 0]
